Goal: Information Seeking & Learning: Learn about a topic

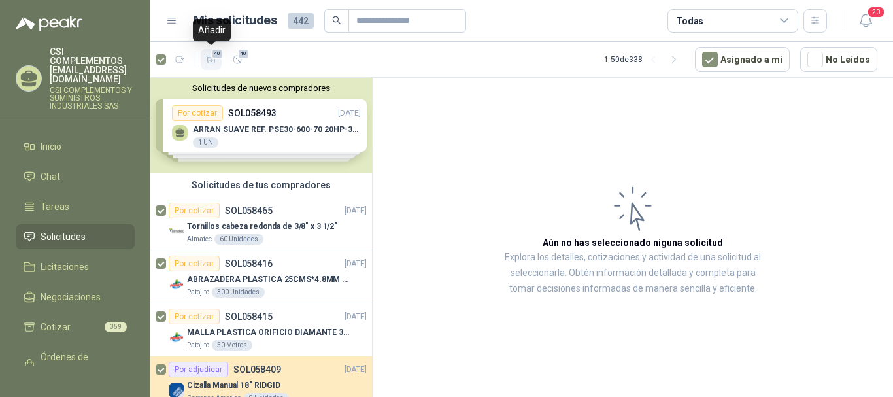
click at [212, 58] on span "40" at bounding box center [217, 53] width 12 height 10
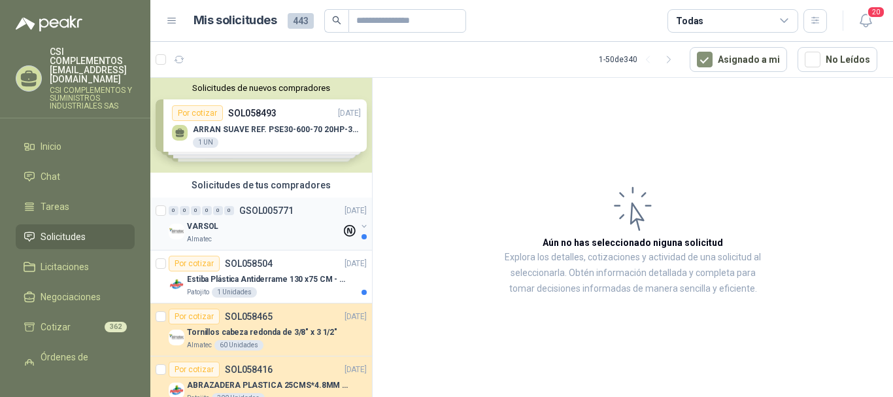
click at [254, 237] on div "Almatec" at bounding box center [264, 239] width 154 height 10
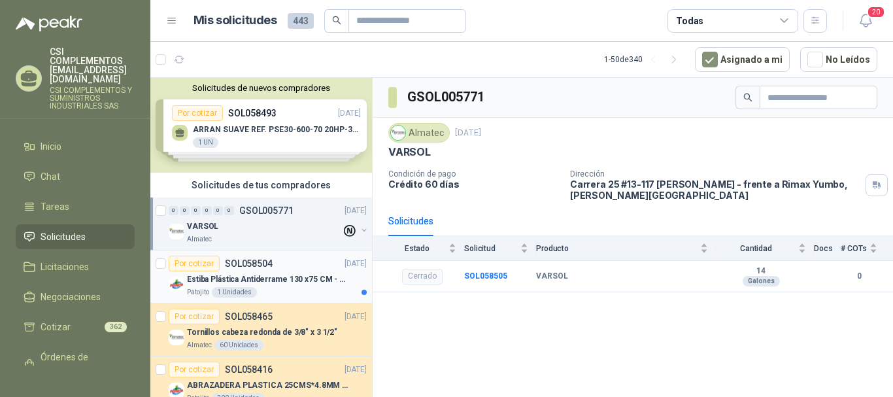
click at [274, 271] on div "Estiba Plástica Antiderrame 130 x75 CM - Capacidad 180-200 Litros" at bounding box center [277, 279] width 180 height 16
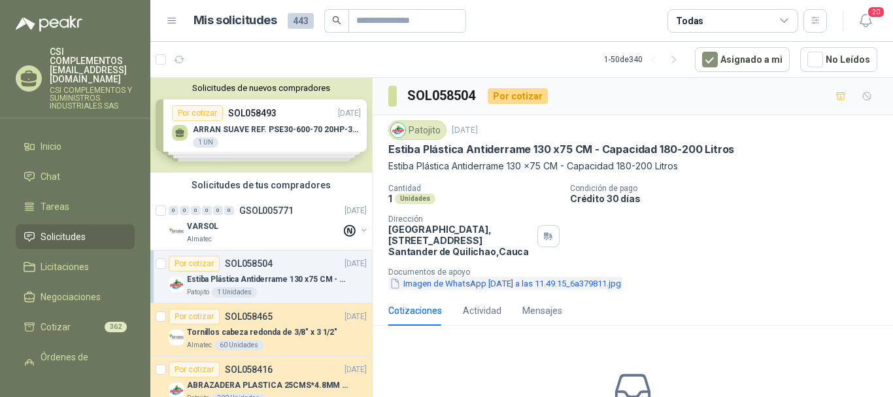
click at [445, 282] on button "Imagen de WhatsApp [DATE] a las 11.49.15_6a379811.jpg" at bounding box center [505, 284] width 234 height 14
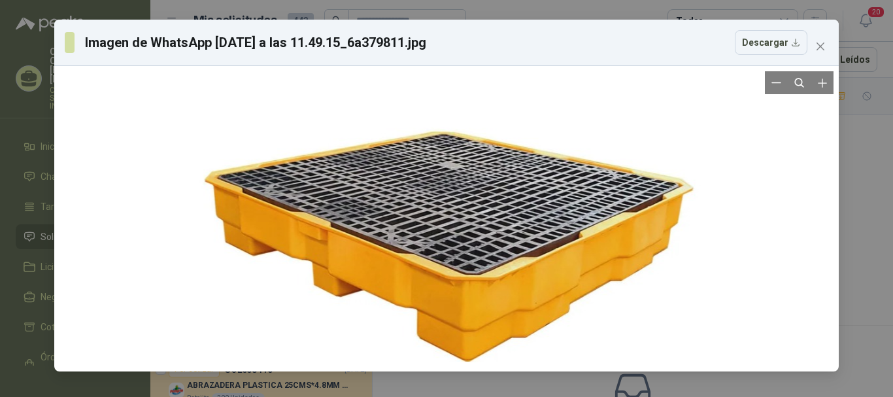
drag, startPoint x: 452, startPoint y: 258, endPoint x: 233, endPoint y: 262, distance: 219.0
click at [233, 262] on div at bounding box center [446, 218] width 569 height 295
click at [817, 52] on button "Close" at bounding box center [820, 46] width 21 height 21
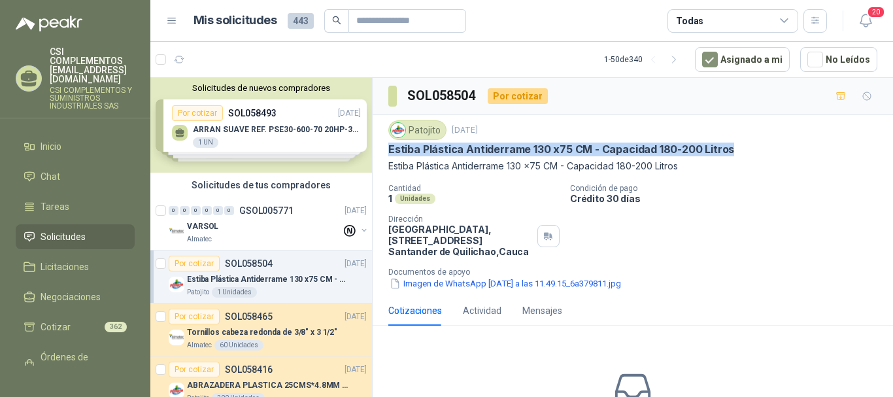
drag, startPoint x: 387, startPoint y: 148, endPoint x: 727, endPoint y: 150, distance: 340.0
click at [727, 150] on div "Patojito [DATE] Estiba Plástica Antiderrame 130 x75 CM - Capacidad 180-200 Litr…" at bounding box center [633, 205] width 520 height 180
copy p "Estiba Plástica Antiderrame 130 x75 CM - Capacidad 180-200 Litros"
